Goal: Task Accomplishment & Management: Complete application form

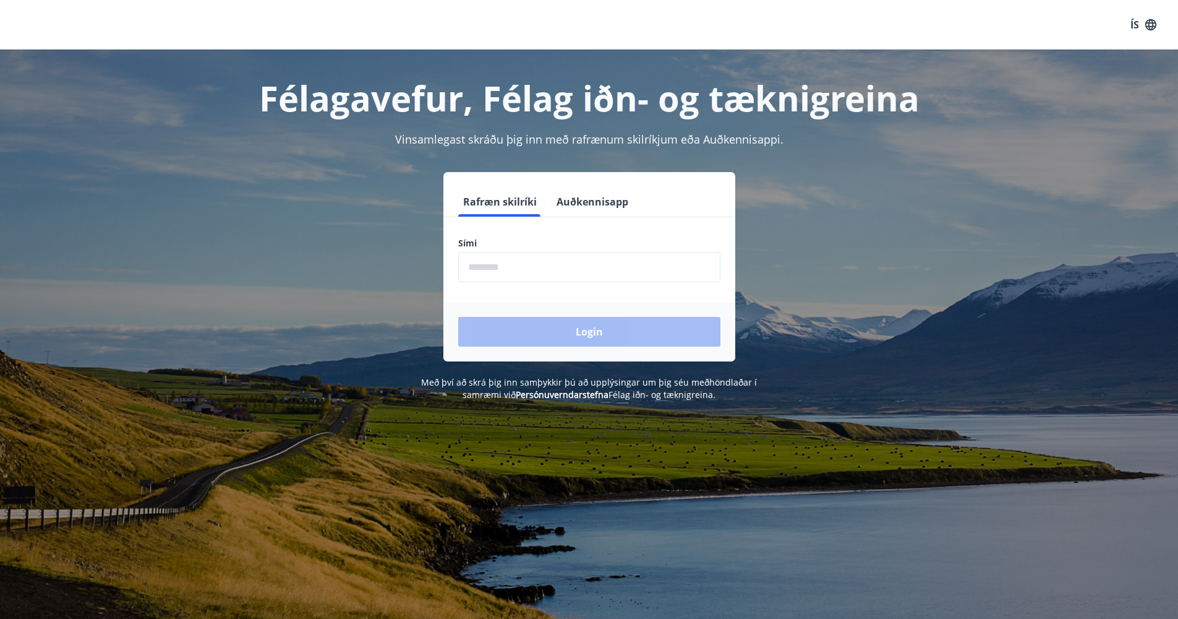
click at [521, 259] on input "phone" at bounding box center [589, 267] width 262 height 30
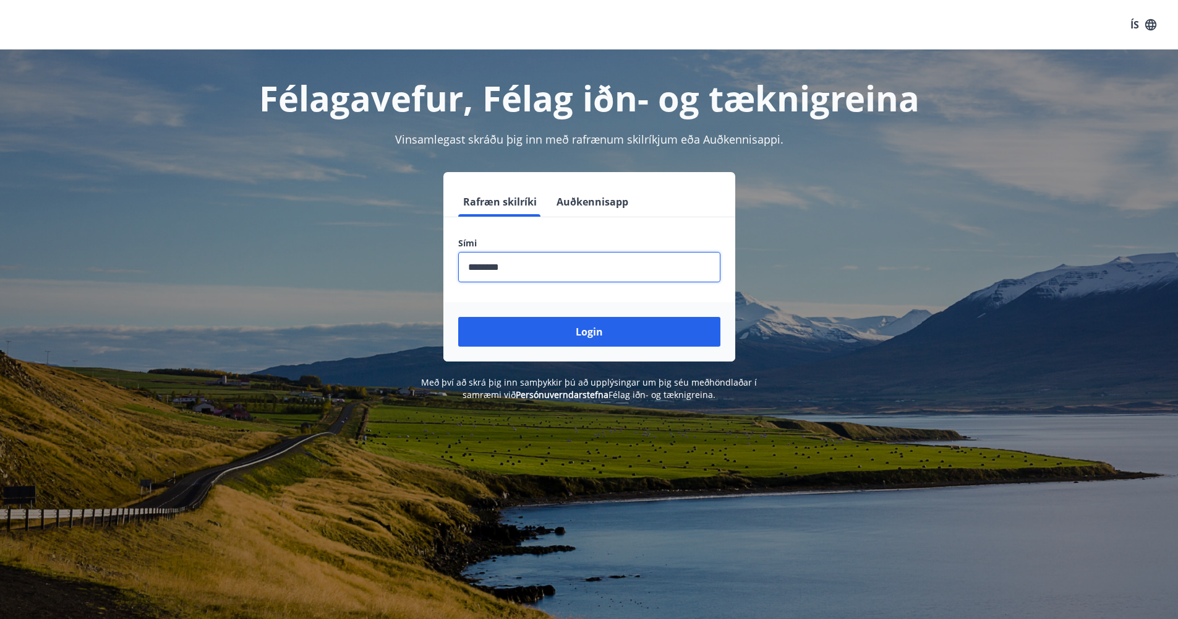
click at [589, 332] on button "Login" at bounding box center [589, 332] width 262 height 30
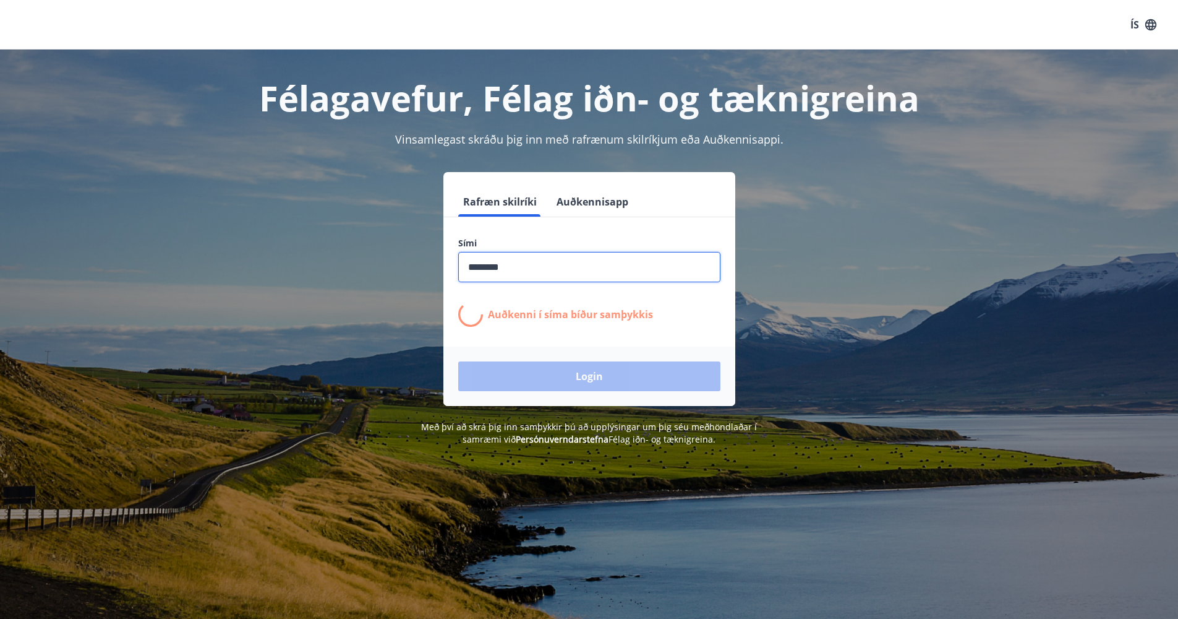
type input "********"
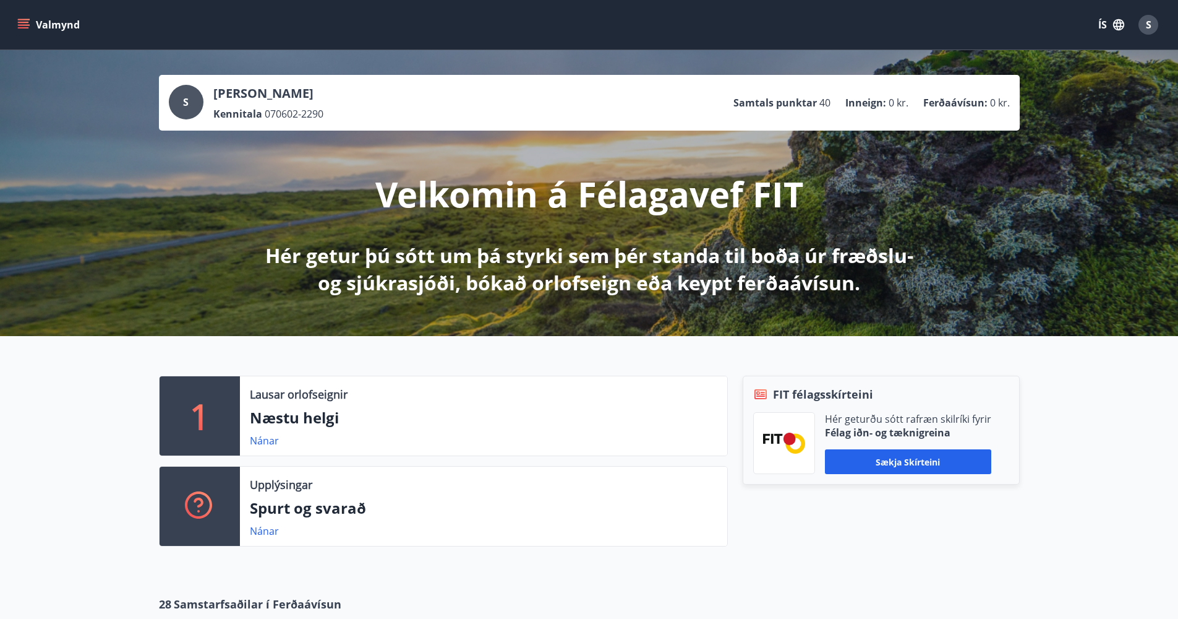
click at [12, 35] on div "Valmynd ÍS S" at bounding box center [589, 24] width 1178 height 49
click at [14, 30] on div "Valmynd ÍS S" at bounding box center [589, 24] width 1178 height 49
click at [20, 26] on icon "menu" at bounding box center [23, 25] width 12 height 12
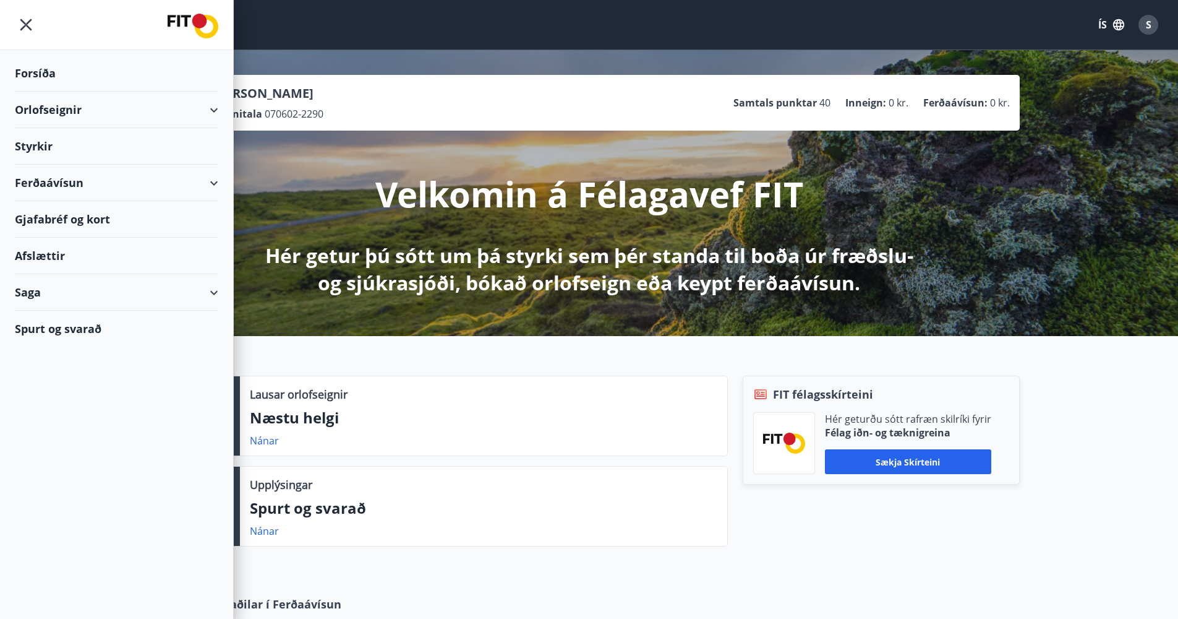
click at [171, 143] on div "Styrkir" at bounding box center [116, 146] width 203 height 36
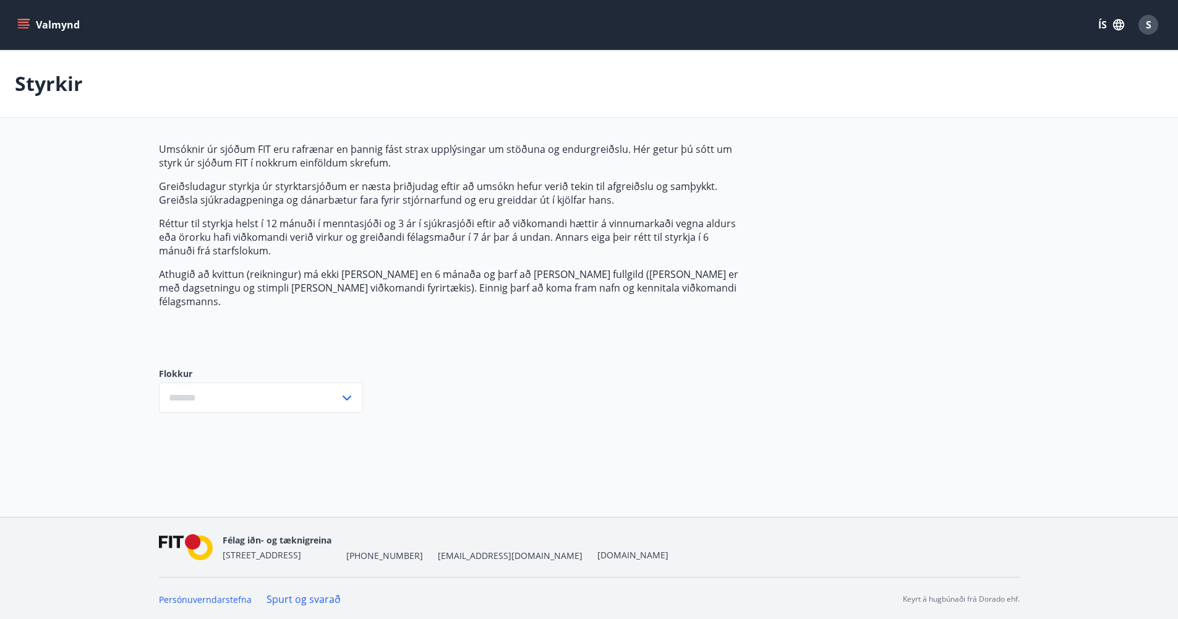
type input "***"
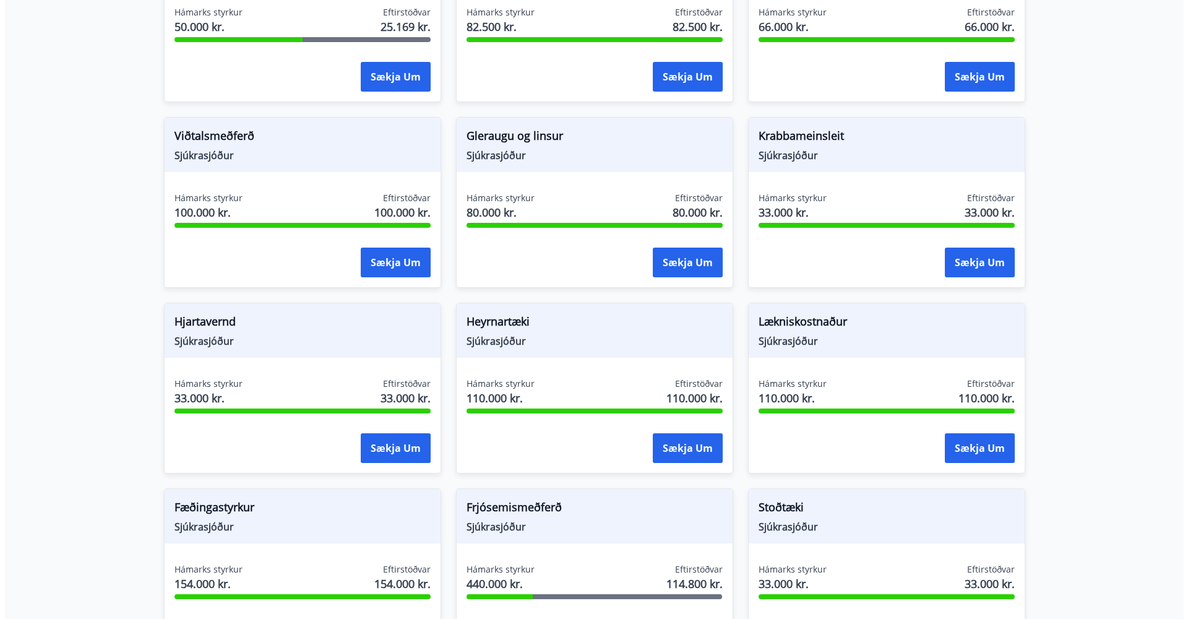
scroll to position [611, 0]
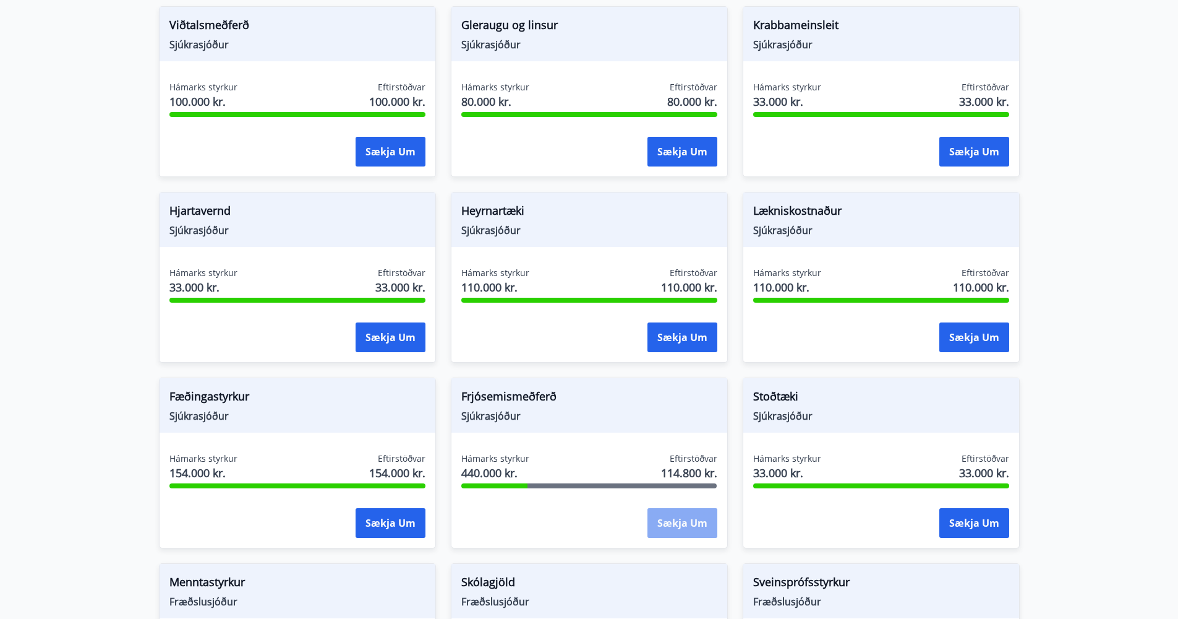
click at [696, 508] on button "Sækja um" at bounding box center [683, 523] width 70 height 30
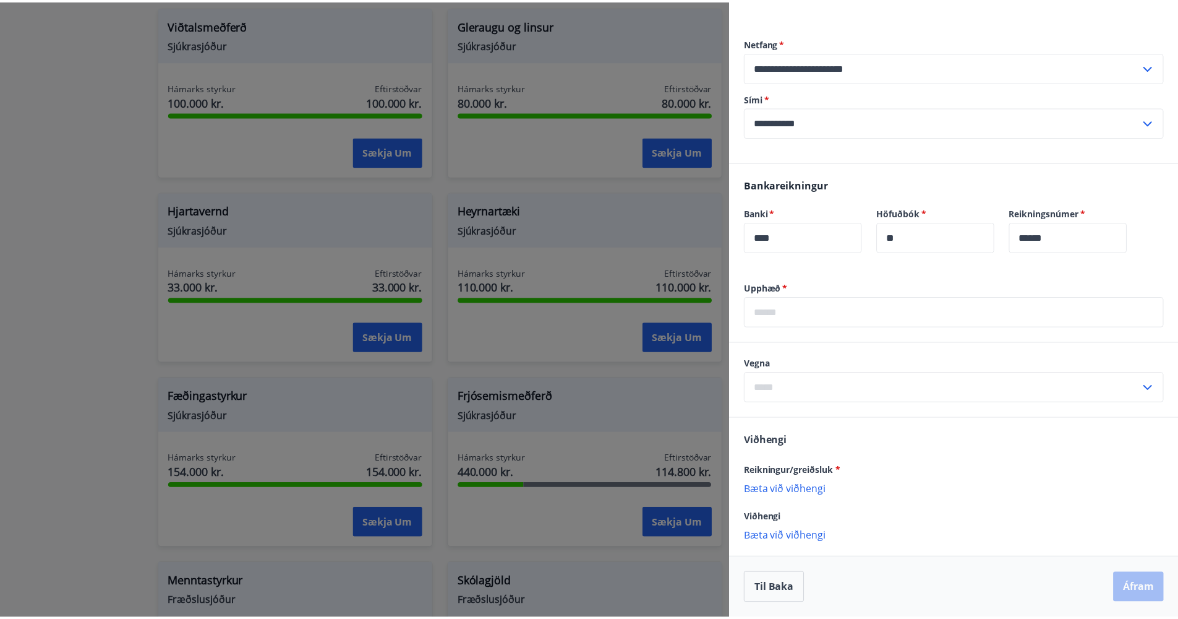
scroll to position [0, 0]
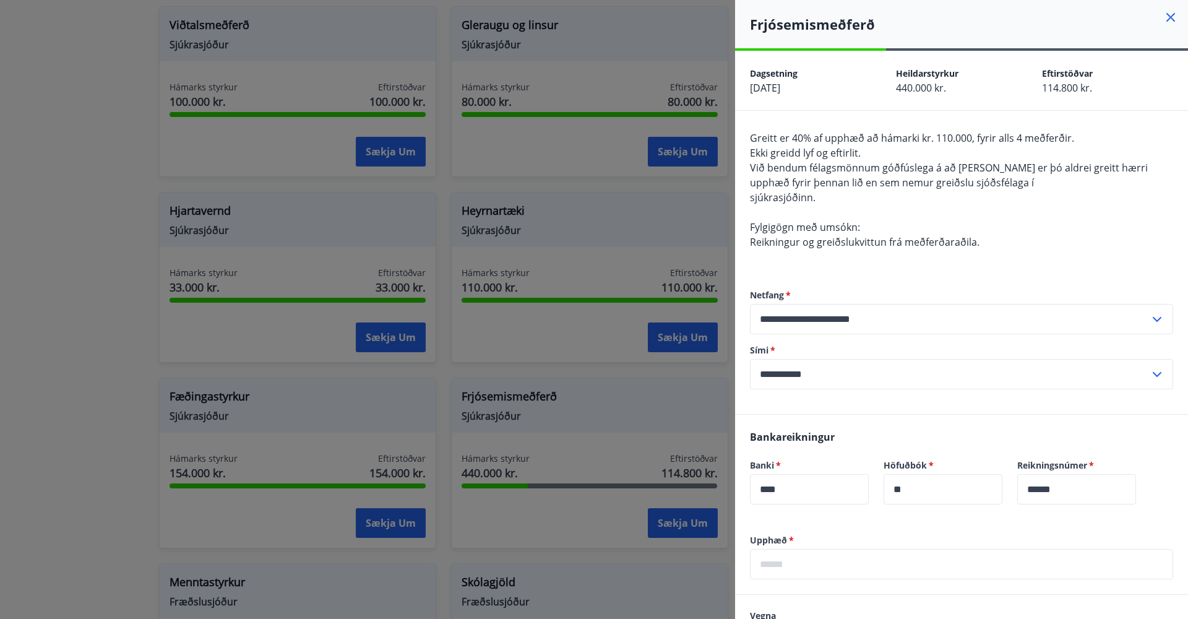
click at [479, 199] on div at bounding box center [594, 309] width 1188 height 619
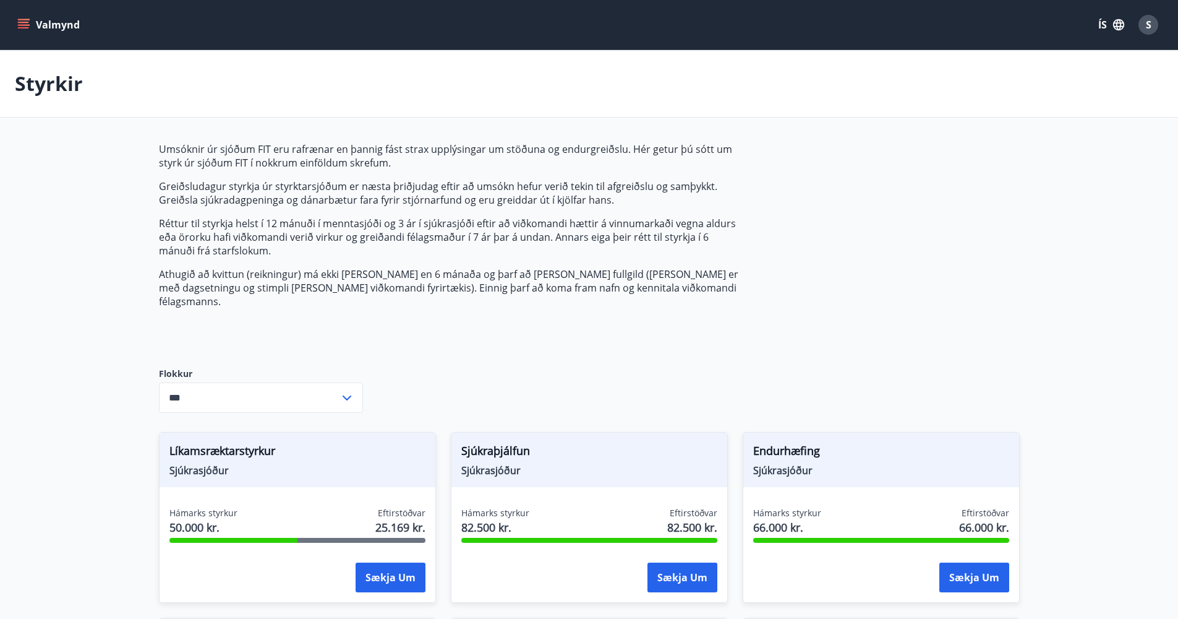
click at [1159, 30] on button "S" at bounding box center [1149, 25] width 30 height 30
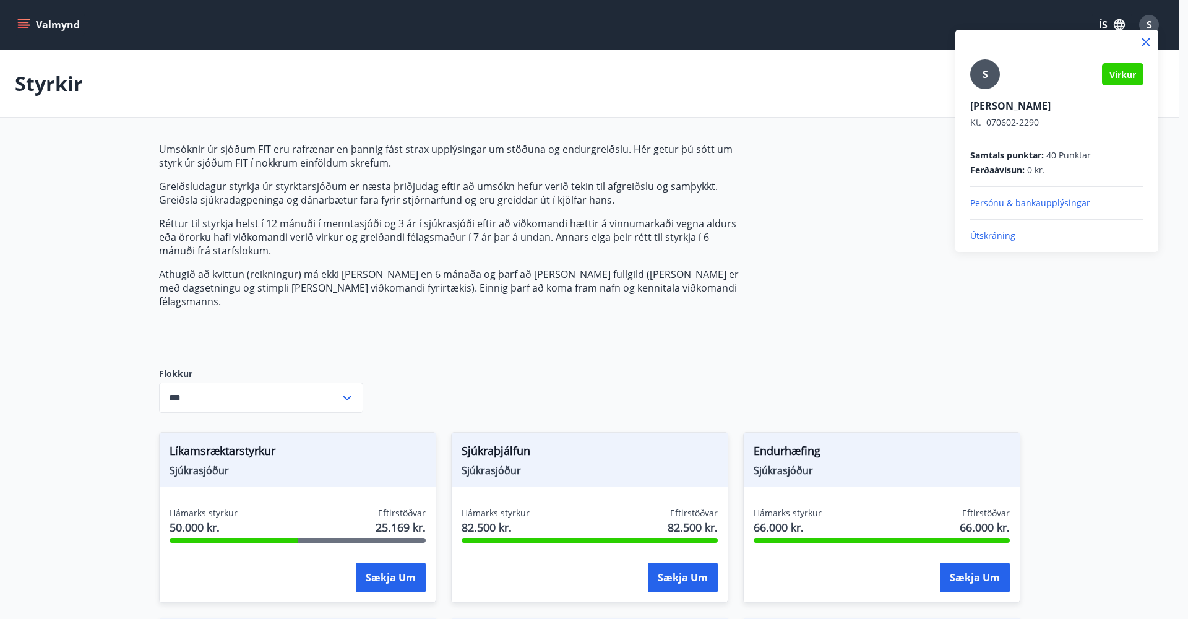
click at [53, 24] on div at bounding box center [594, 309] width 1188 height 619
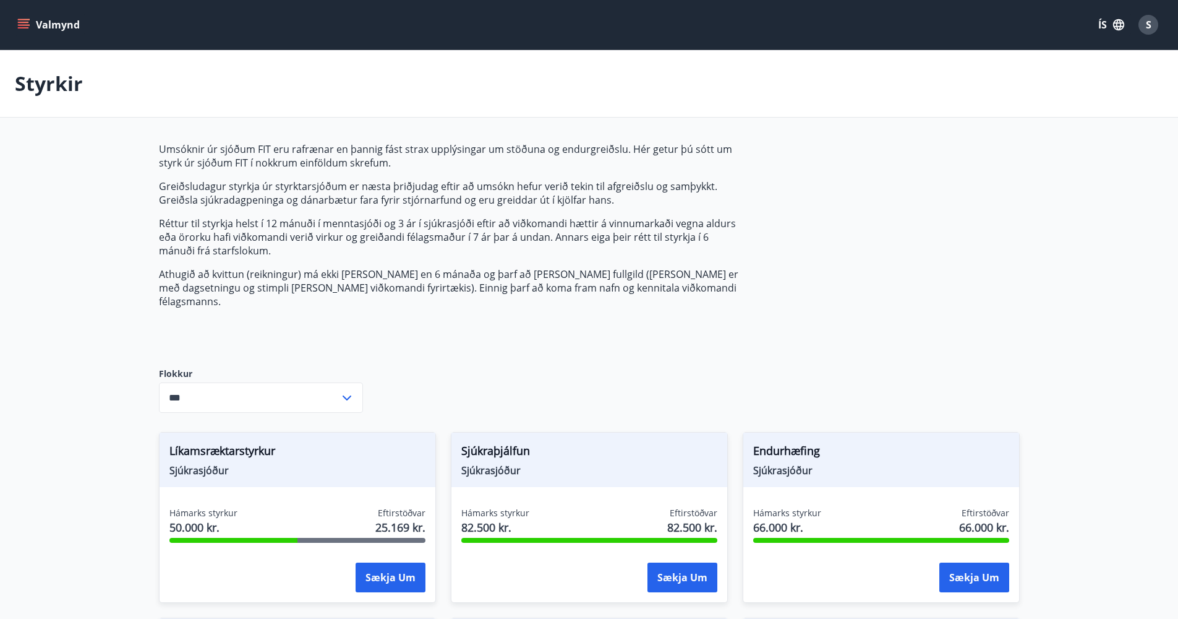
click at [59, 27] on button "Valmynd" at bounding box center [50, 25] width 70 height 22
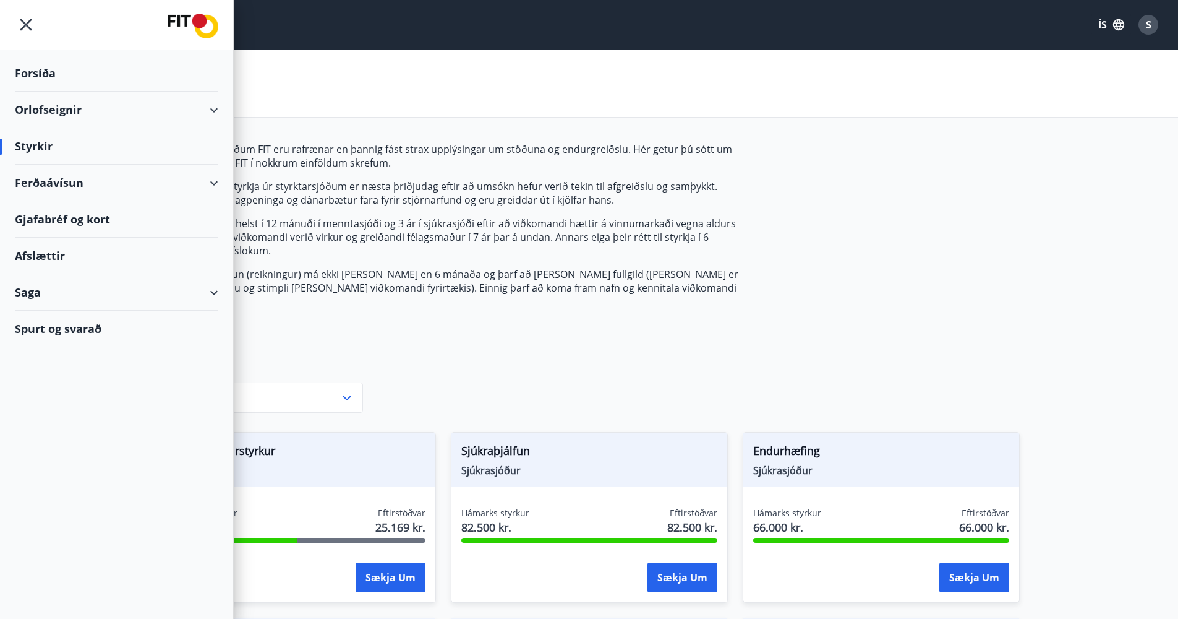
click at [87, 333] on div "Spurt og svarað" at bounding box center [116, 329] width 203 height 36
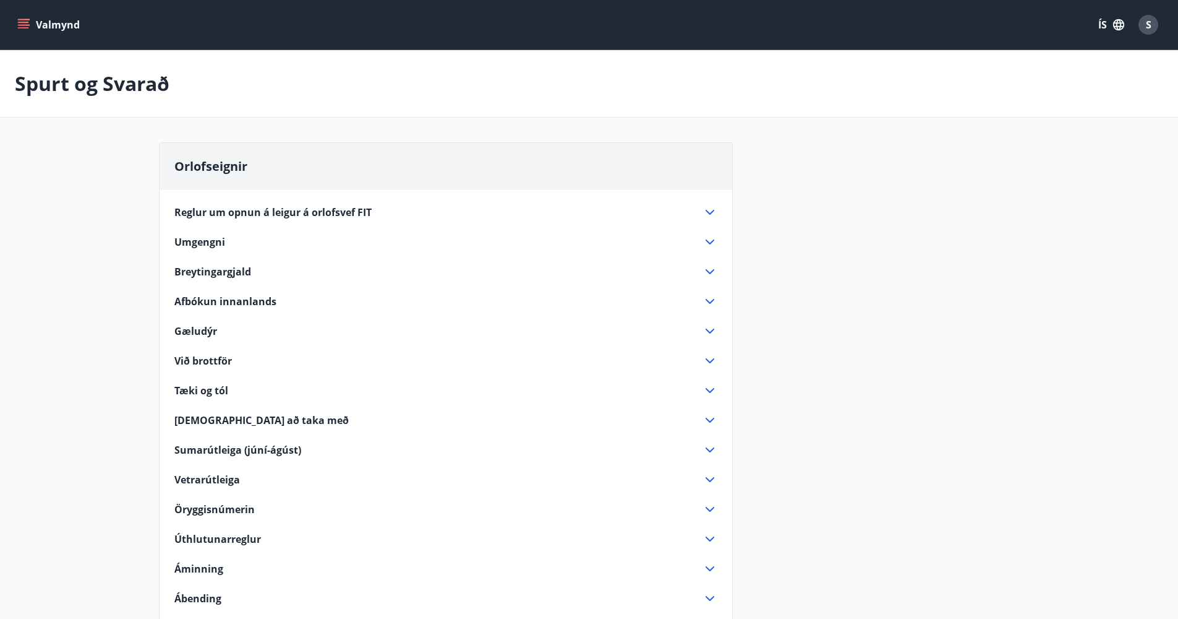
click at [716, 271] on icon at bounding box center [710, 271] width 15 height 15
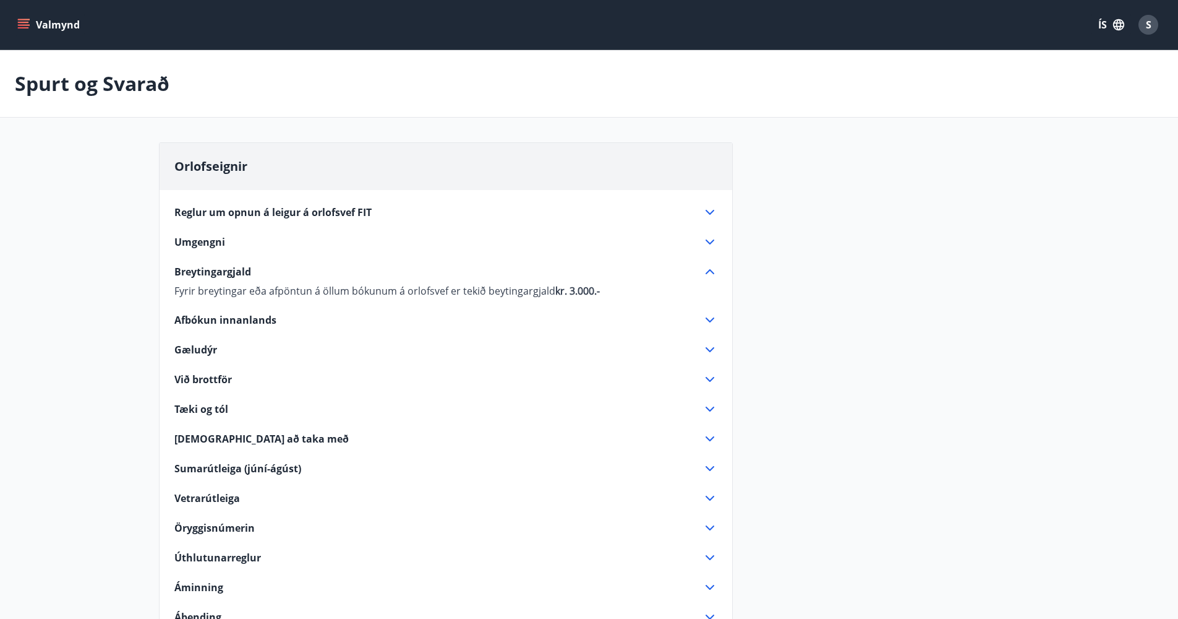
click at [716, 271] on icon at bounding box center [710, 271] width 15 height 15
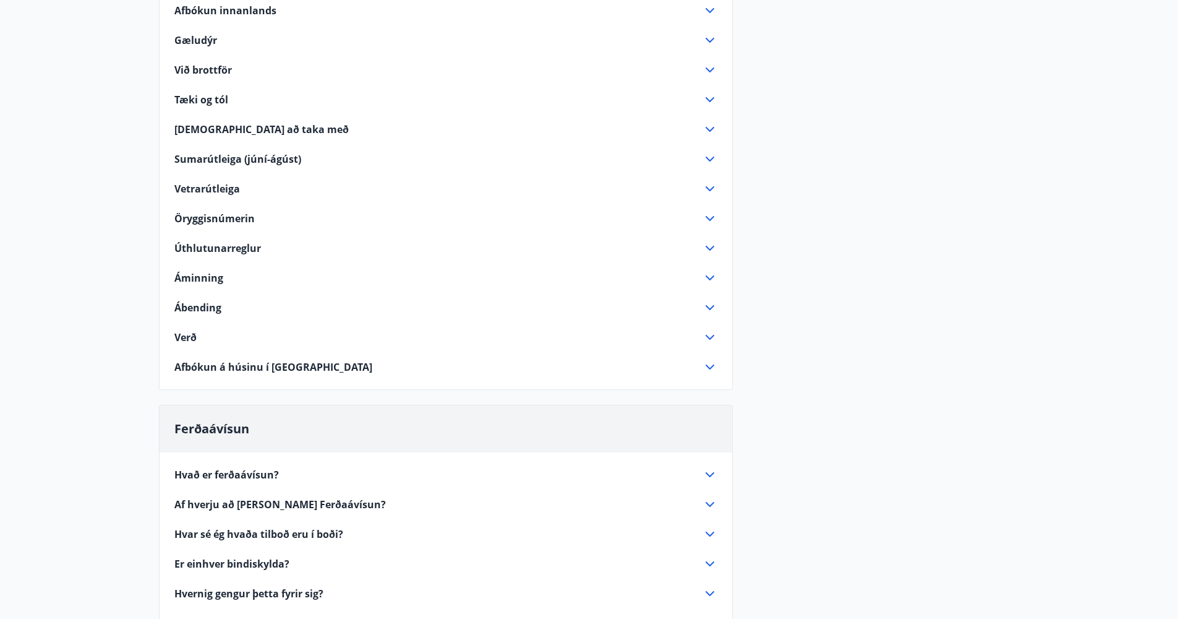
scroll to position [516, 0]
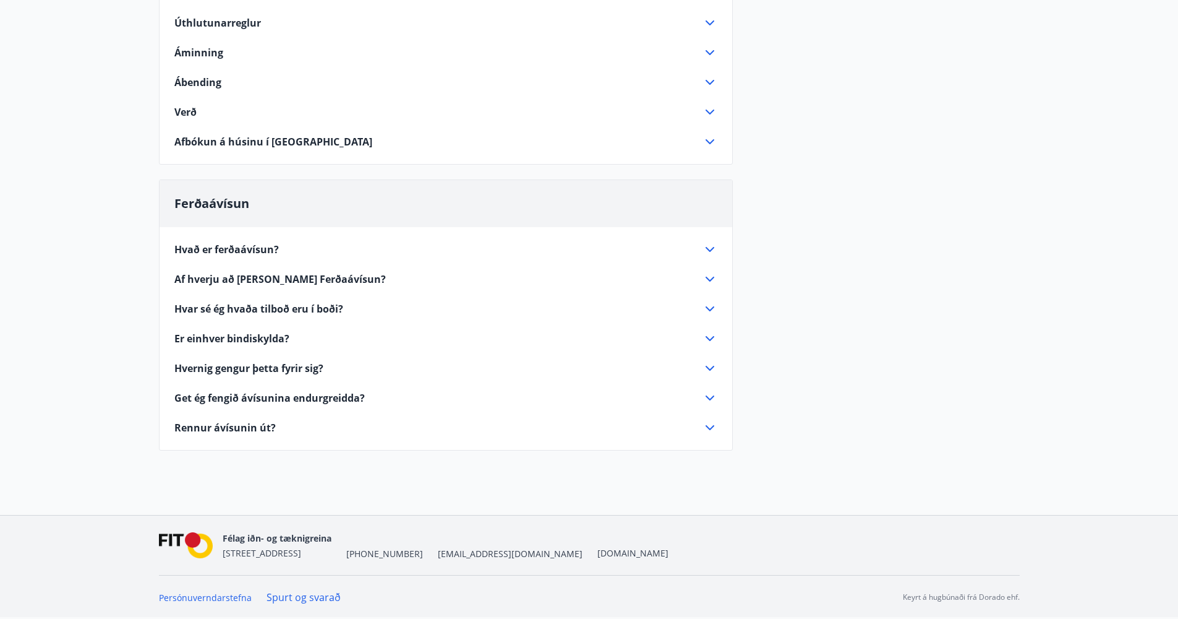
click at [242, 254] on span "Hvað er ferðaávísun?" at bounding box center [226, 249] width 105 height 14
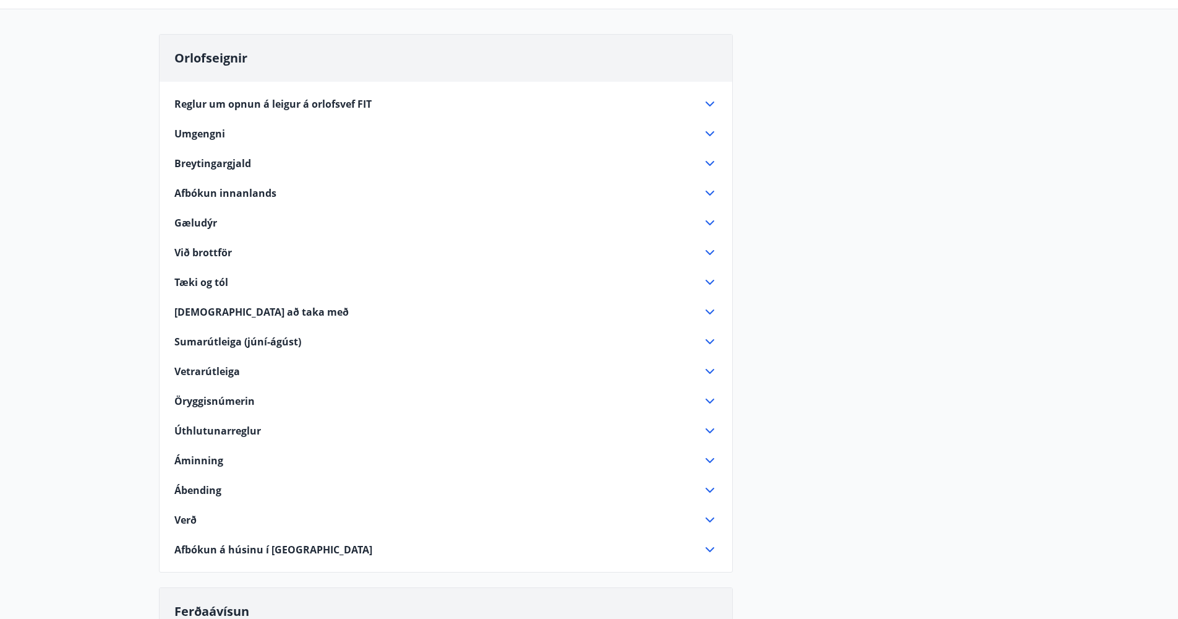
scroll to position [0, 0]
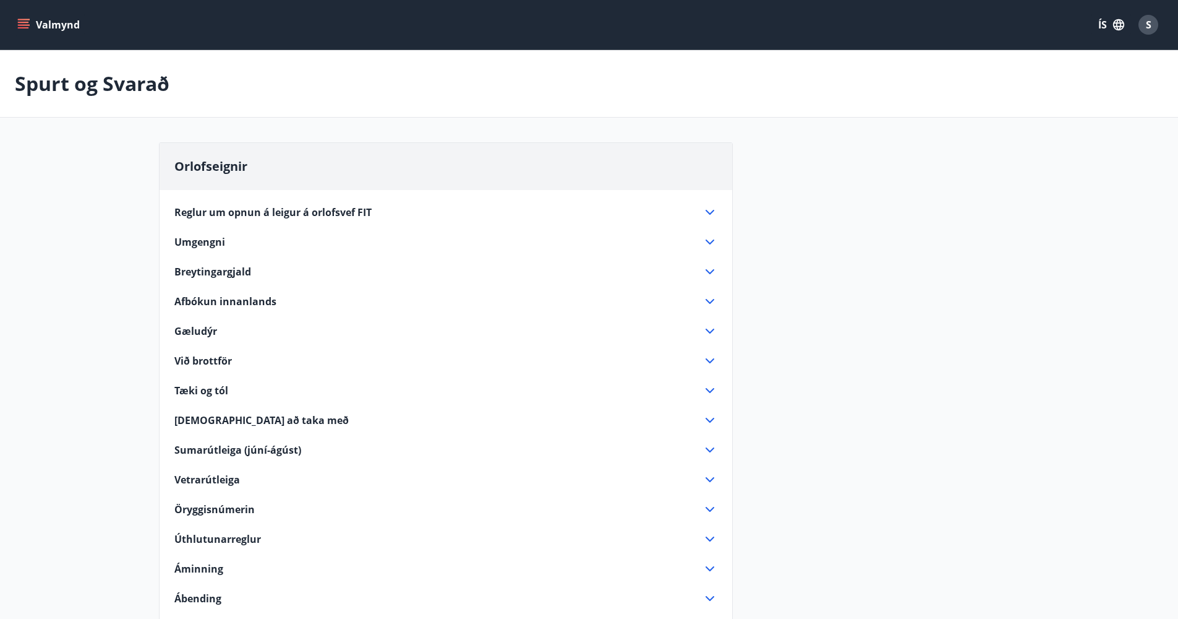
click at [52, 34] on button "Valmynd" at bounding box center [50, 25] width 70 height 22
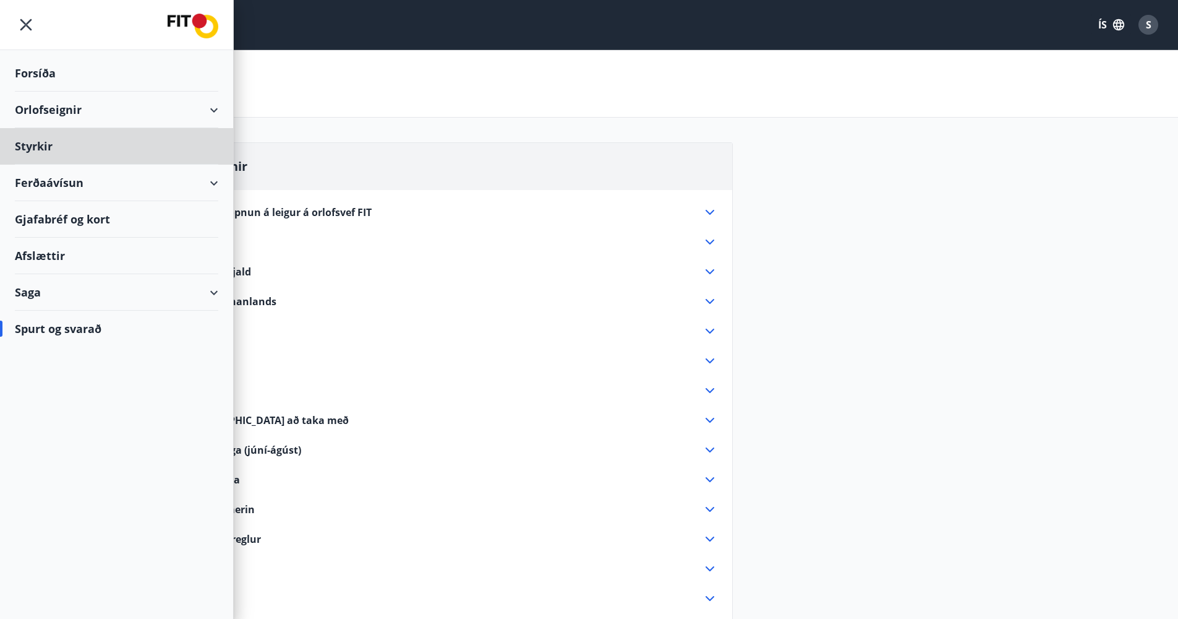
click at [64, 60] on div "Forsíða" at bounding box center [116, 73] width 203 height 36
